Goal: Find specific page/section: Find specific page/section

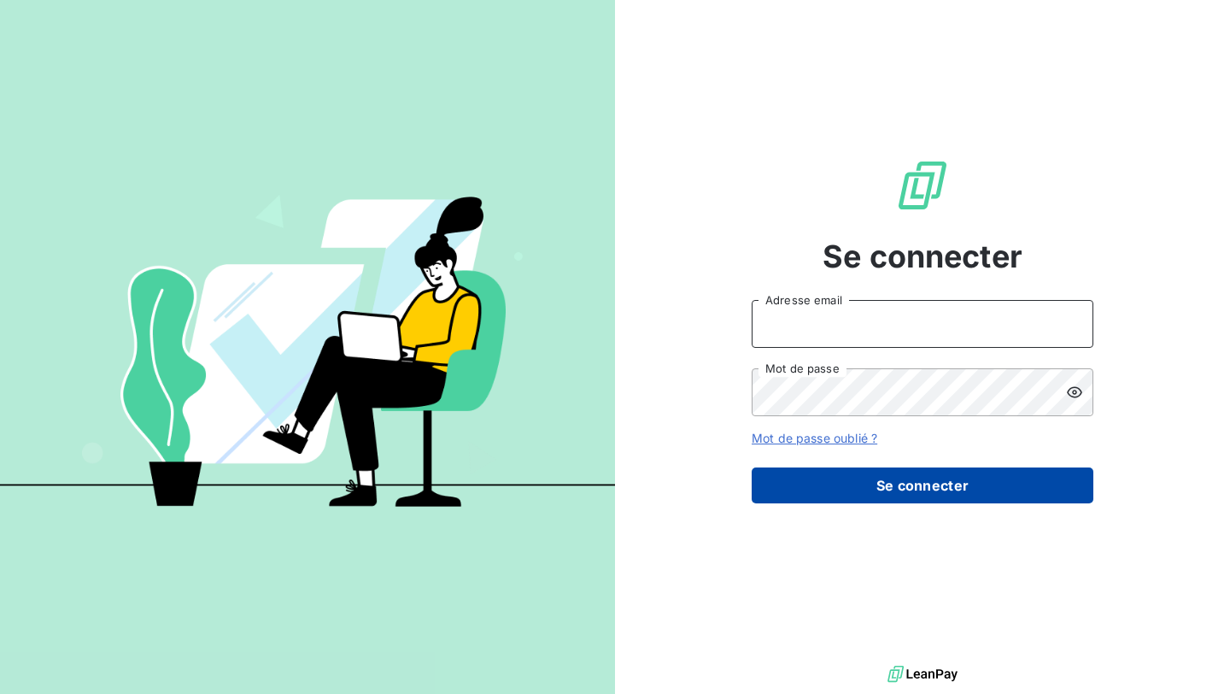
type input "[EMAIL_ADDRESS][DOMAIN_NAME]"
click at [788, 471] on button "Se connecter" at bounding box center [923, 485] width 342 height 36
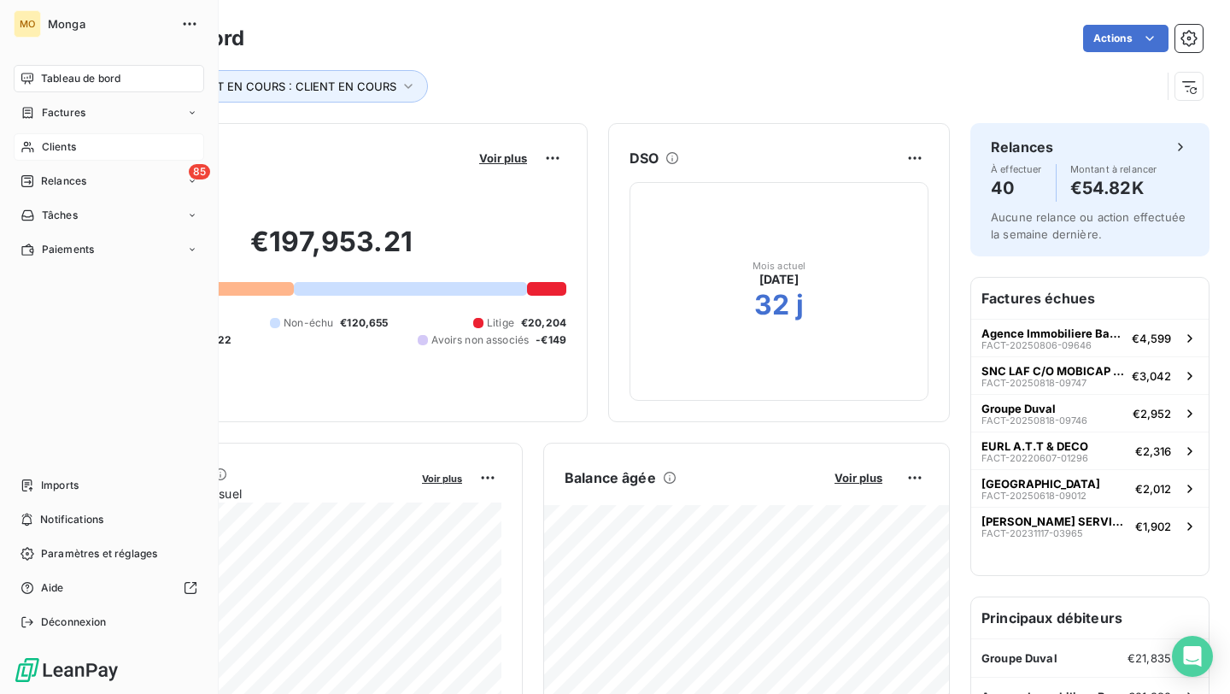
click at [23, 149] on icon at bounding box center [27, 147] width 15 height 14
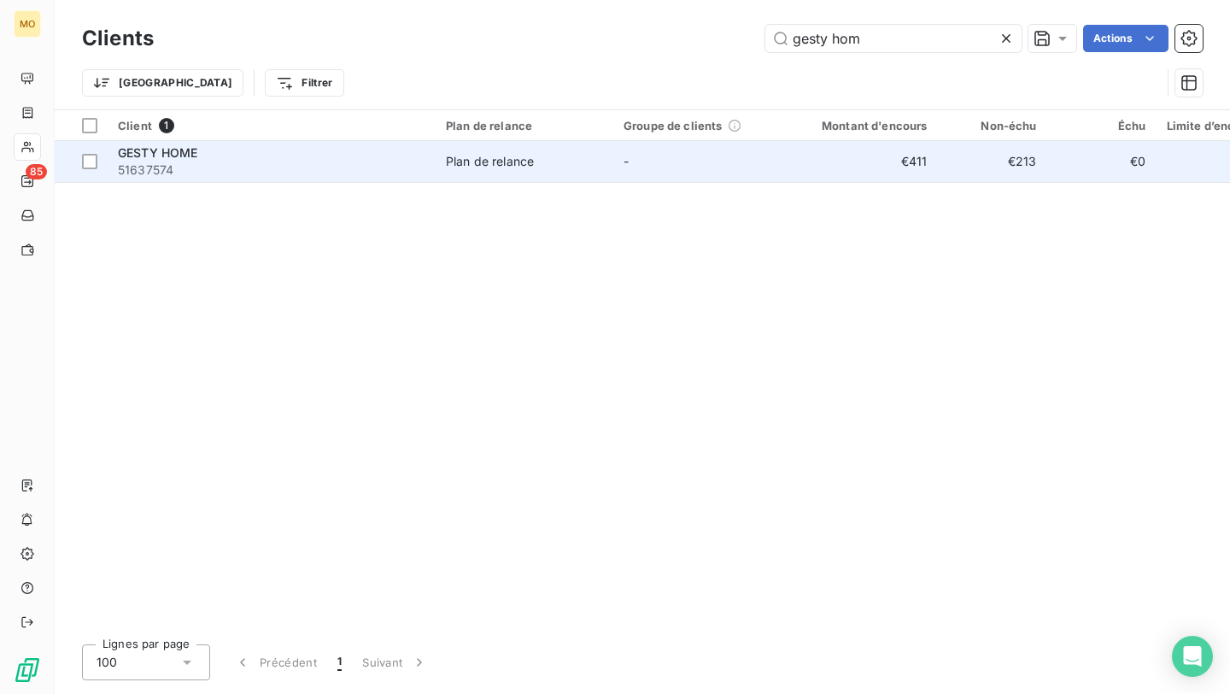
type input "gesty hom"
click at [313, 159] on div "GESTY HOME" at bounding box center [271, 152] width 307 height 17
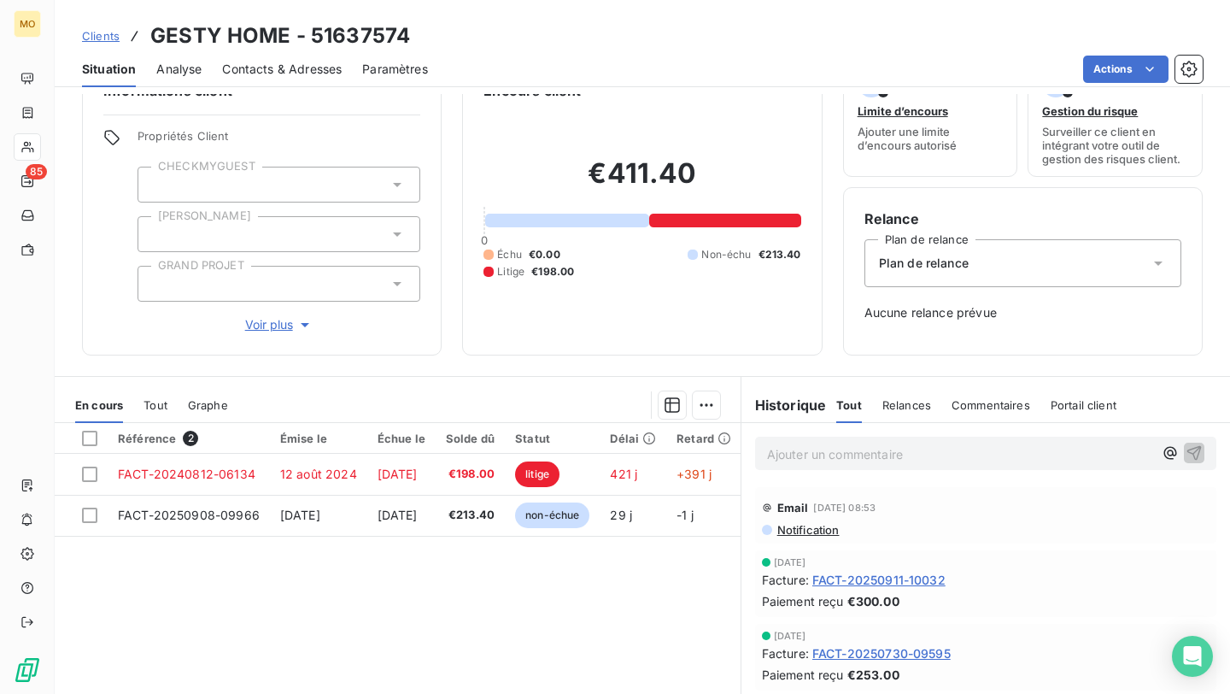
scroll to position [47, 0]
